Goal: Entertainment & Leisure: Consume media (video, audio)

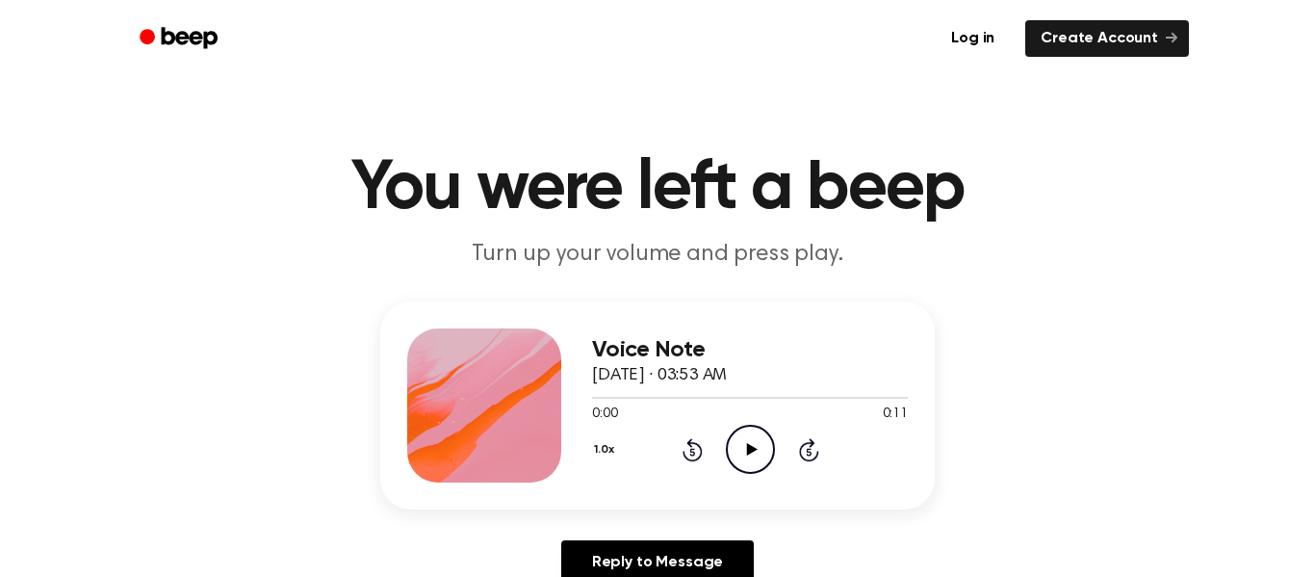
click at [746, 438] on icon "Play Audio" at bounding box center [750, 449] width 49 height 49
click at [753, 443] on icon "Play Audio" at bounding box center [750, 449] width 49 height 49
click at [747, 434] on icon "Play Audio" at bounding box center [750, 449] width 49 height 49
click at [755, 459] on icon "Play Audio" at bounding box center [750, 449] width 49 height 49
click at [749, 455] on icon "Play Audio" at bounding box center [750, 449] width 49 height 49
